Goal: Task Accomplishment & Management: Use online tool/utility

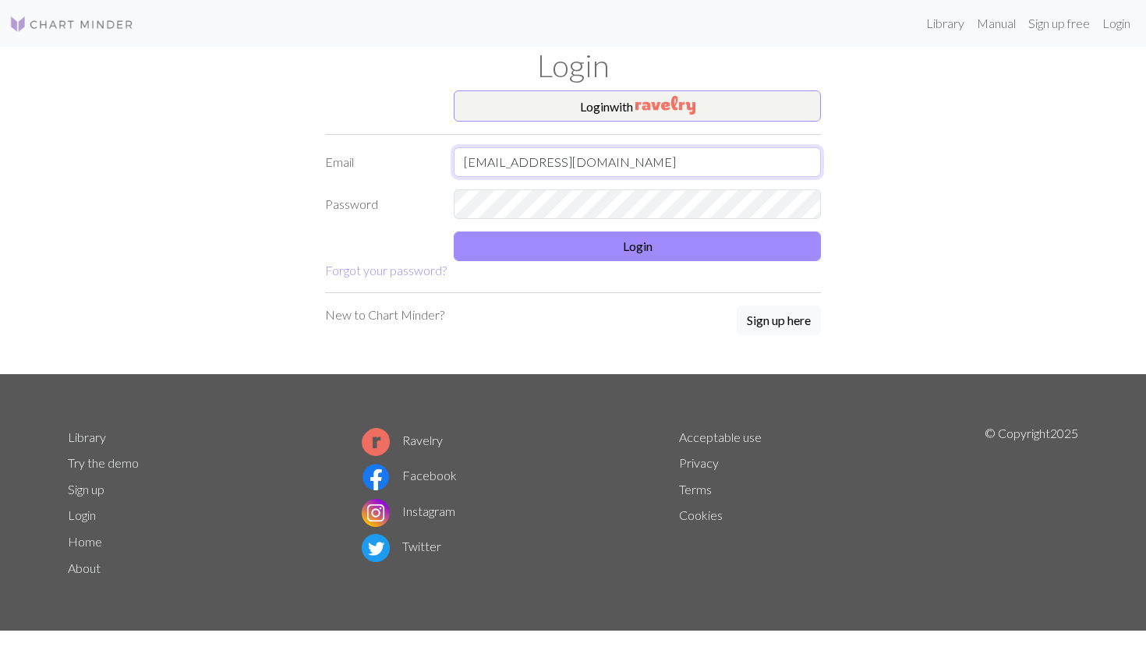
type input "[EMAIL_ADDRESS][DOMAIN_NAME]"
click at [588, 251] on button "Login" at bounding box center [637, 246] width 367 height 30
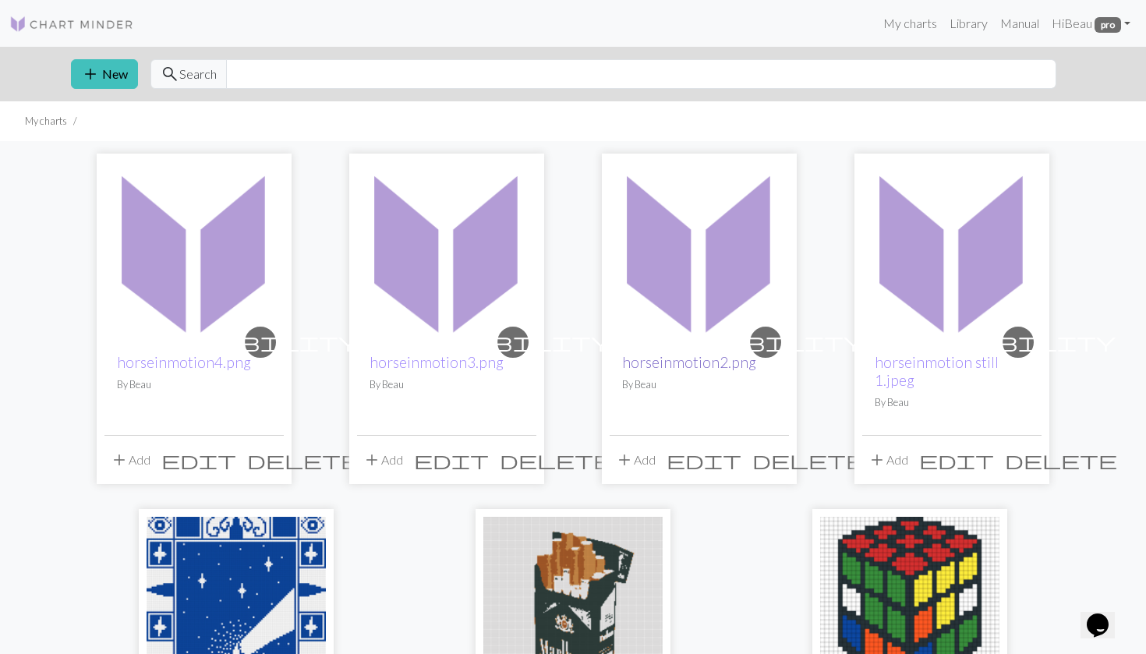
click at [668, 358] on link "horseinmotion2.png" at bounding box center [689, 362] width 134 height 18
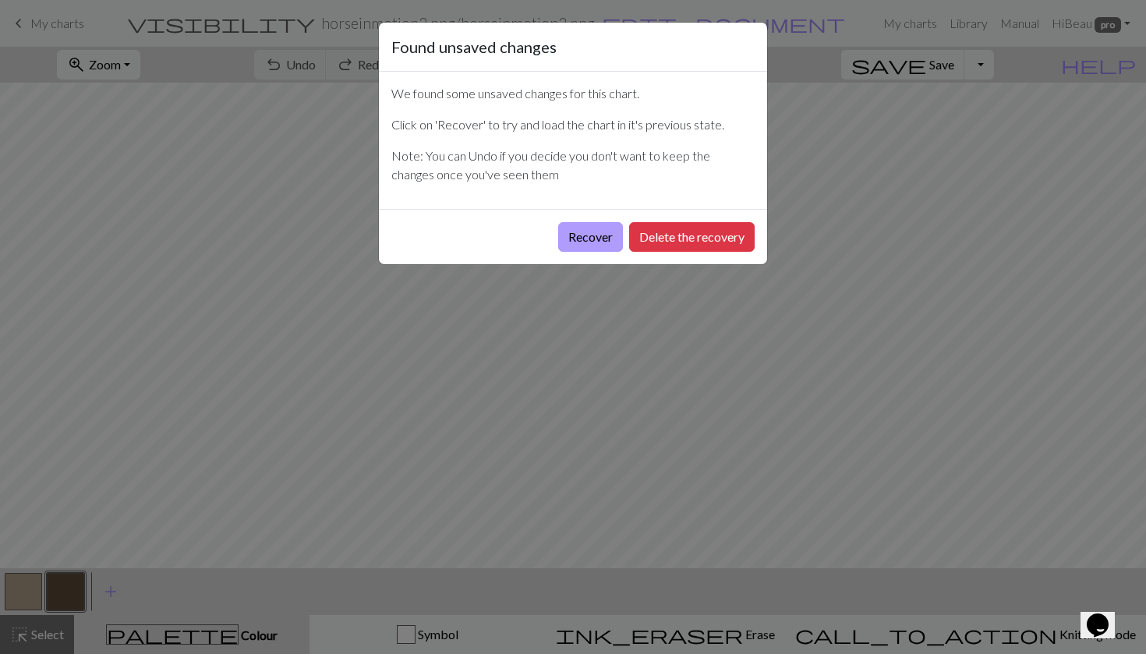
click at [581, 235] on button "Recover" at bounding box center [590, 237] width 65 height 30
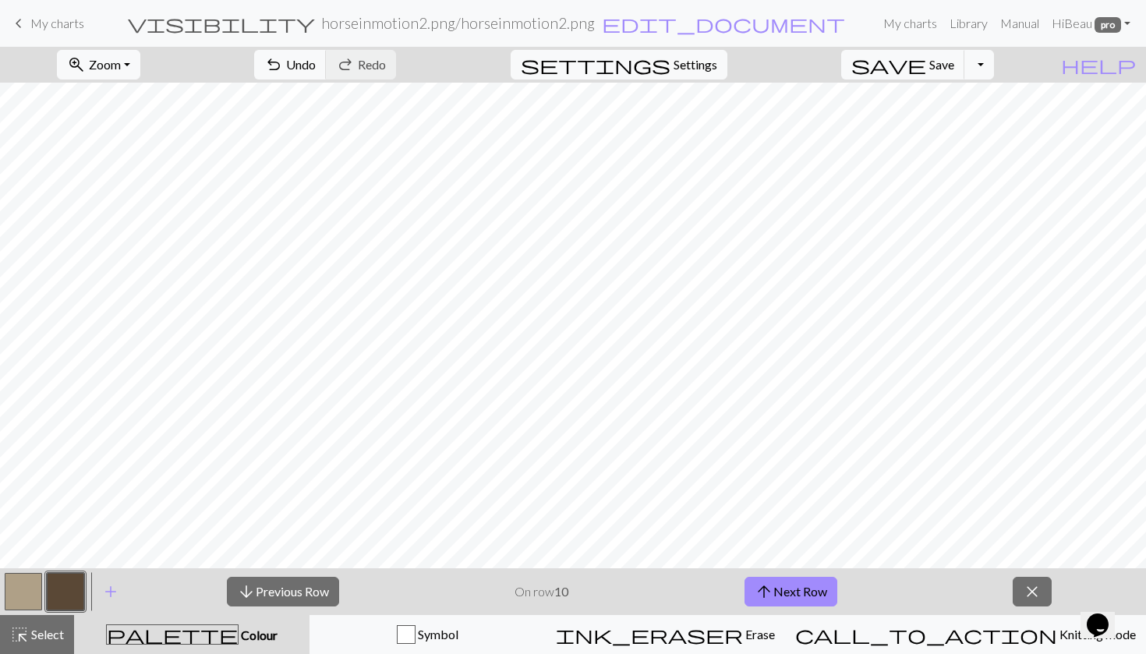
scroll to position [236, 0]
click at [767, 595] on span "arrow_upward" at bounding box center [763, 592] width 19 height 22
click at [293, 598] on button "arrow_downward Previous Row" at bounding box center [283, 592] width 112 height 30
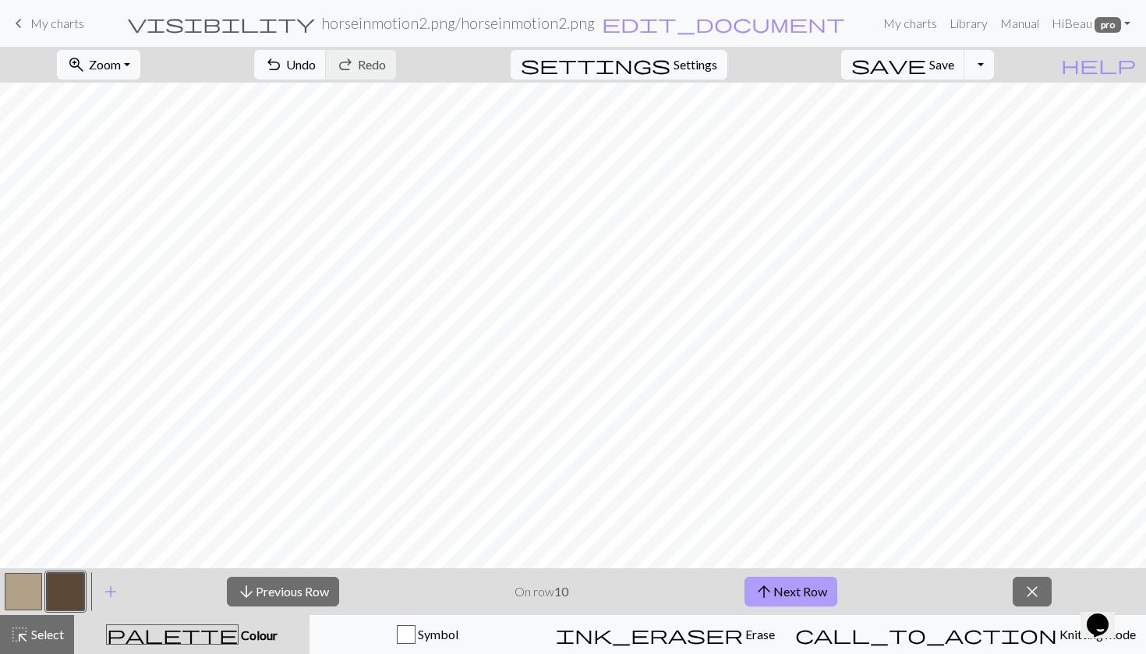
click at [775, 584] on button "arrow_upward Next Row" at bounding box center [790, 592] width 93 height 30
click at [771, 596] on span "arrow_upward" at bounding box center [763, 592] width 19 height 22
click at [767, 596] on span "arrow_upward" at bounding box center [763, 592] width 19 height 22
click at [769, 588] on span "arrow_upward" at bounding box center [763, 592] width 19 height 22
click at [778, 587] on button "arrow_upward Next Row" at bounding box center [790, 592] width 93 height 30
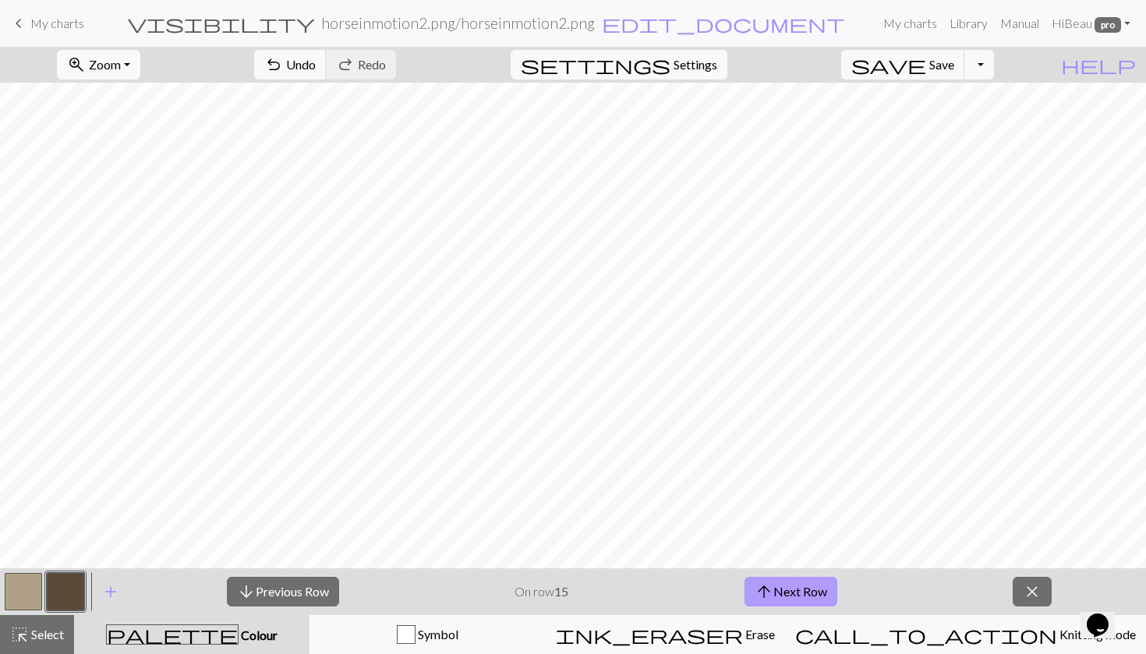
click at [765, 588] on span "arrow_upward" at bounding box center [763, 592] width 19 height 22
click at [769, 583] on span "arrow_upward" at bounding box center [763, 592] width 19 height 22
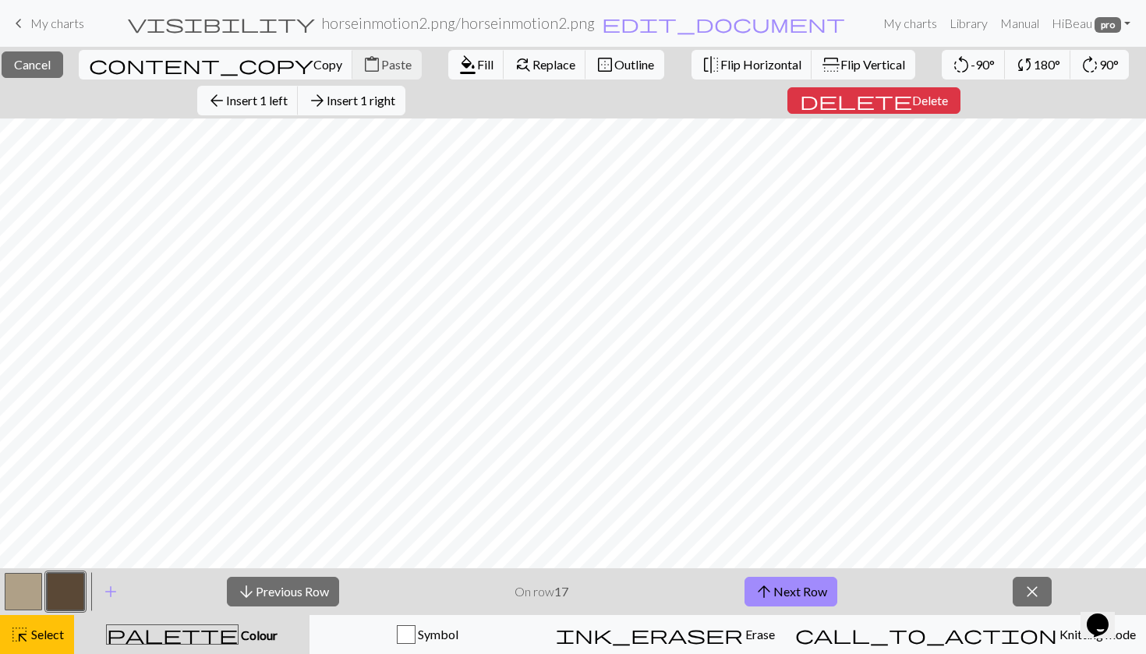
click at [169, 598] on div "arrow_downward Previous Row On row 17 arrow_upward Next Row close" at bounding box center [638, 591] width 1013 height 47
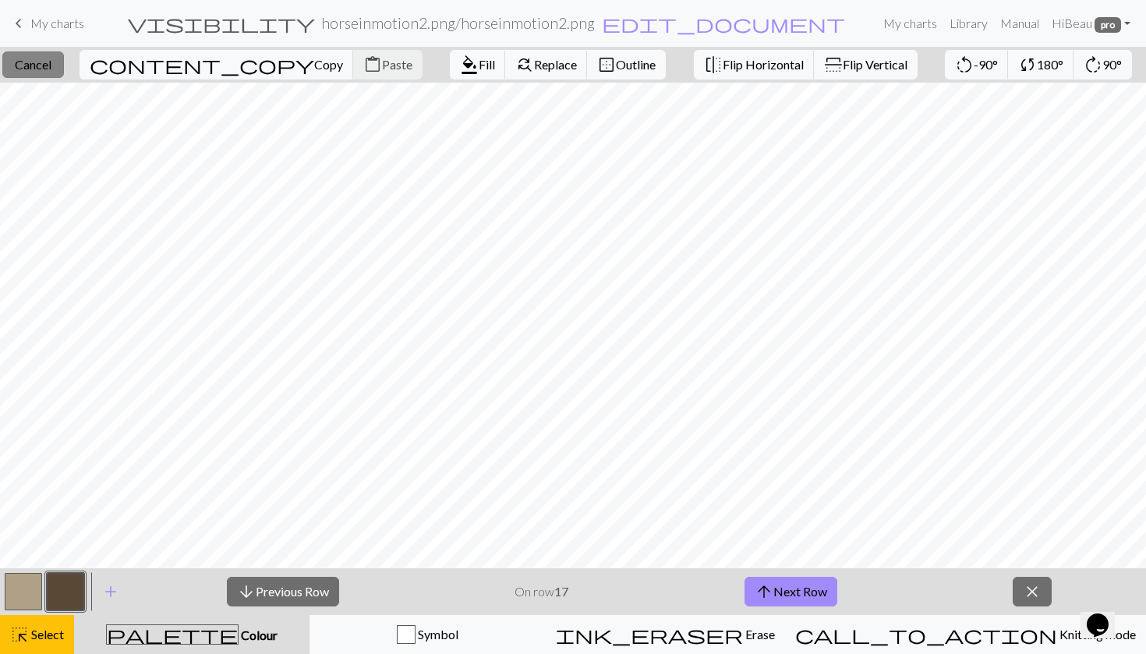
click at [31, 64] on button "close Cancel" at bounding box center [33, 64] width 62 height 26
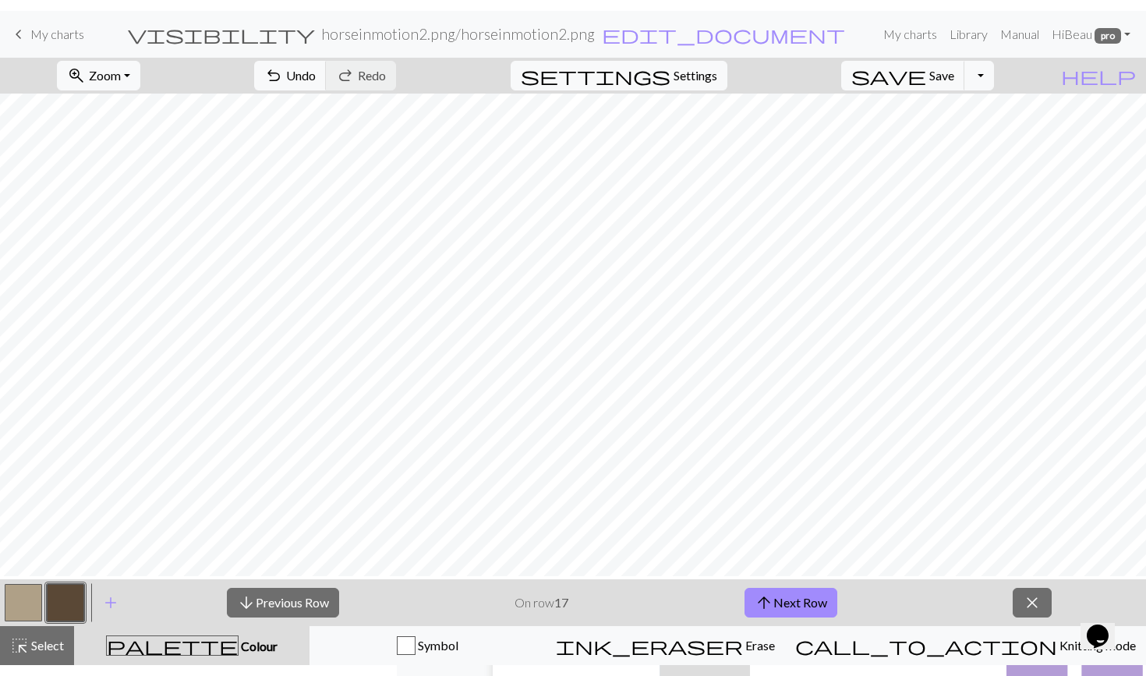
scroll to position [162, 0]
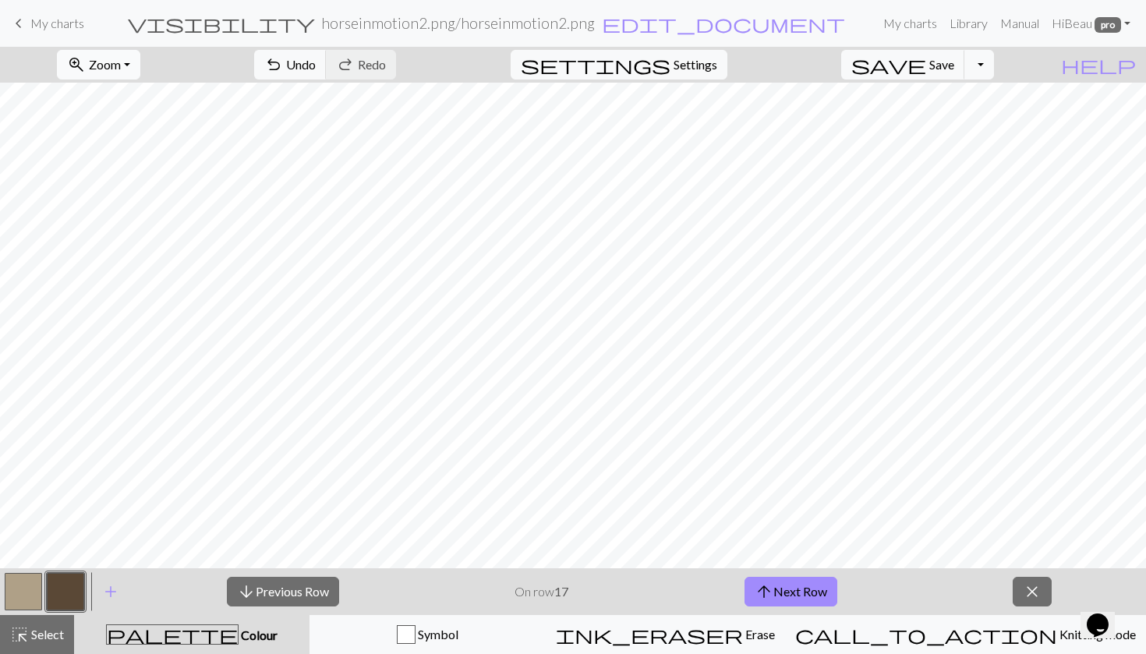
click at [121, 55] on button "zoom_in Zoom Zoom" at bounding box center [98, 65] width 83 height 30
click at [228, 62] on div "zoom_in Zoom Zoom Fit all Fit width Fit height 50% 100% 150% 200% undo Undo Und…" at bounding box center [525, 65] width 1050 height 36
click at [768, 587] on span "arrow_upward" at bounding box center [763, 592] width 19 height 22
click at [770, 593] on span "arrow_upward" at bounding box center [763, 592] width 19 height 22
click at [777, 583] on button "arrow_upward Next Row" at bounding box center [790, 592] width 93 height 30
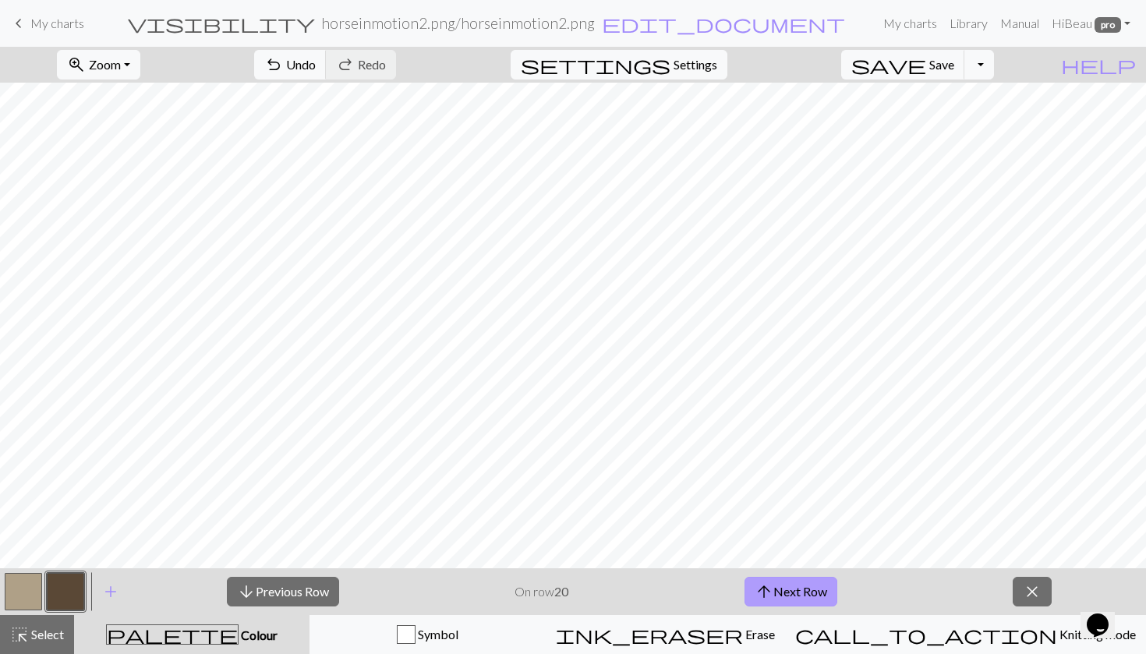
click at [773, 585] on button "arrow_upward Next Row" at bounding box center [790, 592] width 93 height 30
